Goal: Information Seeking & Learning: Understand process/instructions

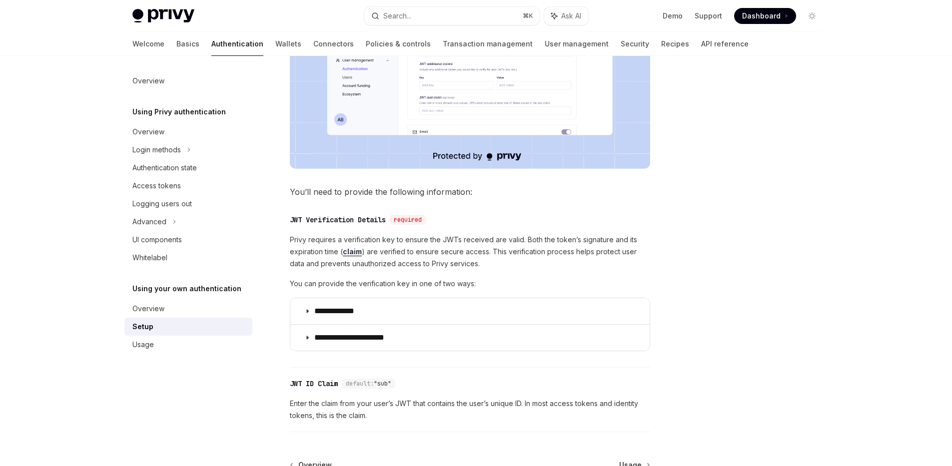
scroll to position [357, 0]
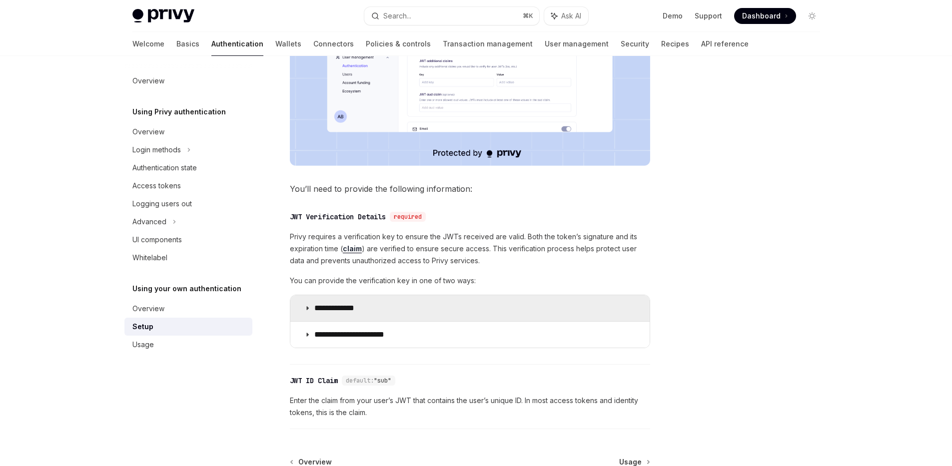
click at [338, 313] on p "**********" at bounding box center [343, 308] width 59 height 10
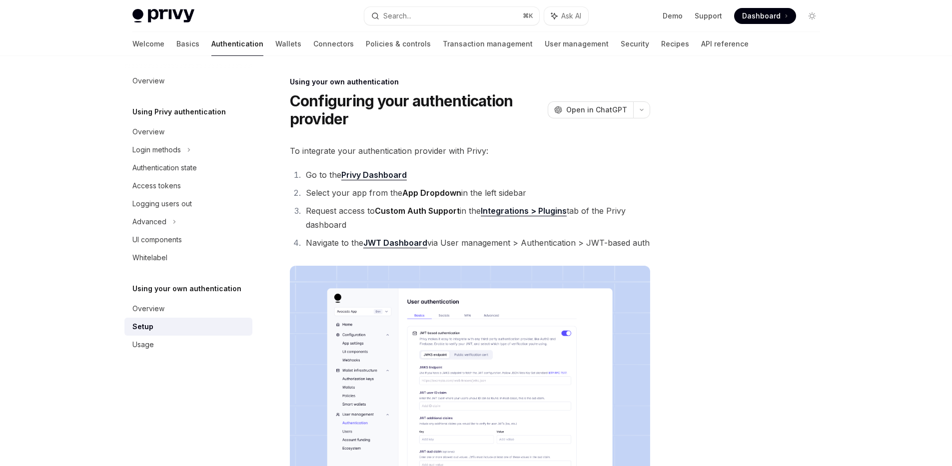
click at [371, 98] on h1 "Configuring your authentication provider" at bounding box center [417, 110] width 254 height 36
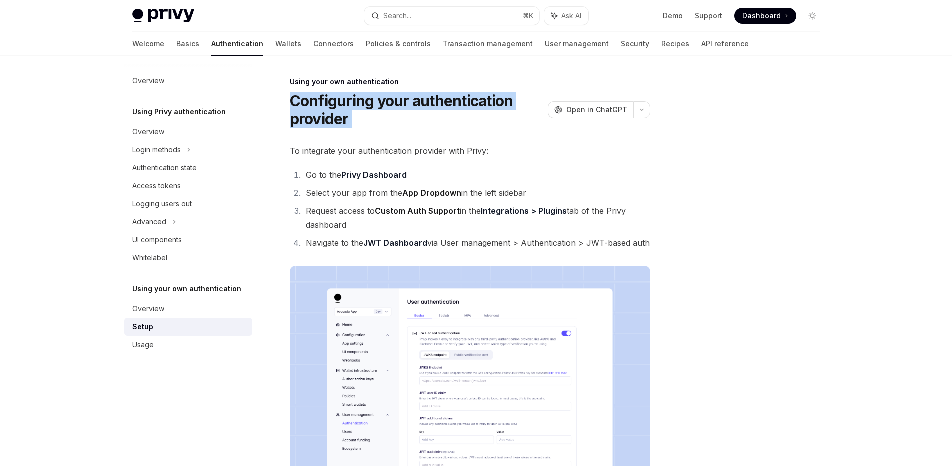
click at [371, 98] on h1 "Configuring your authentication provider" at bounding box center [417, 110] width 254 height 36
drag, startPoint x: 286, startPoint y: 63, endPoint x: 378, endPoint y: 124, distance: 110.5
click at [378, 124] on h1 "Configuring your authentication provider" at bounding box center [417, 110] width 254 height 36
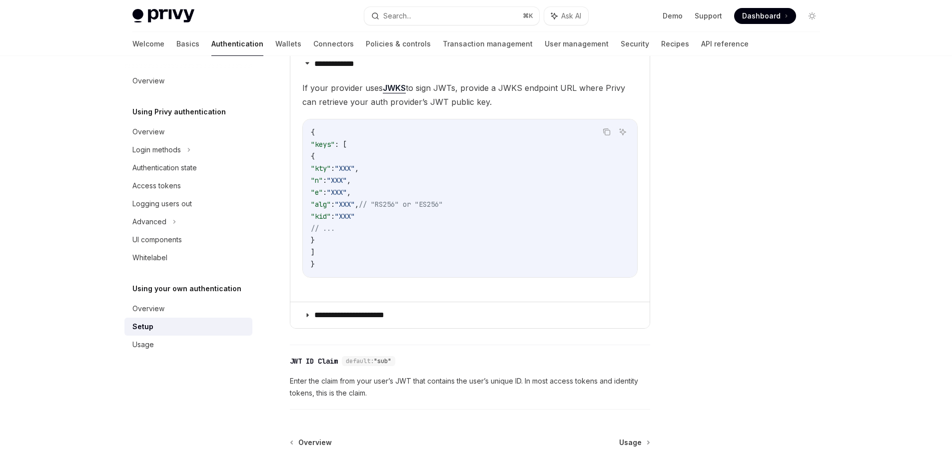
scroll to position [603, 0]
